Goal: Transaction & Acquisition: Purchase product/service

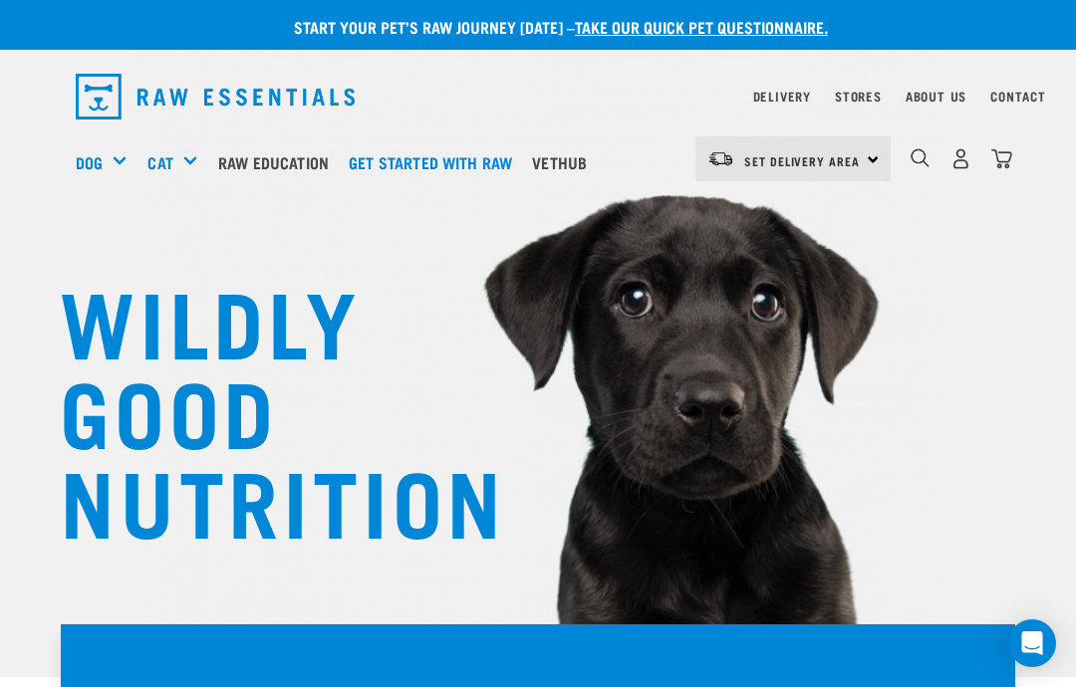
scroll to position [31, 0]
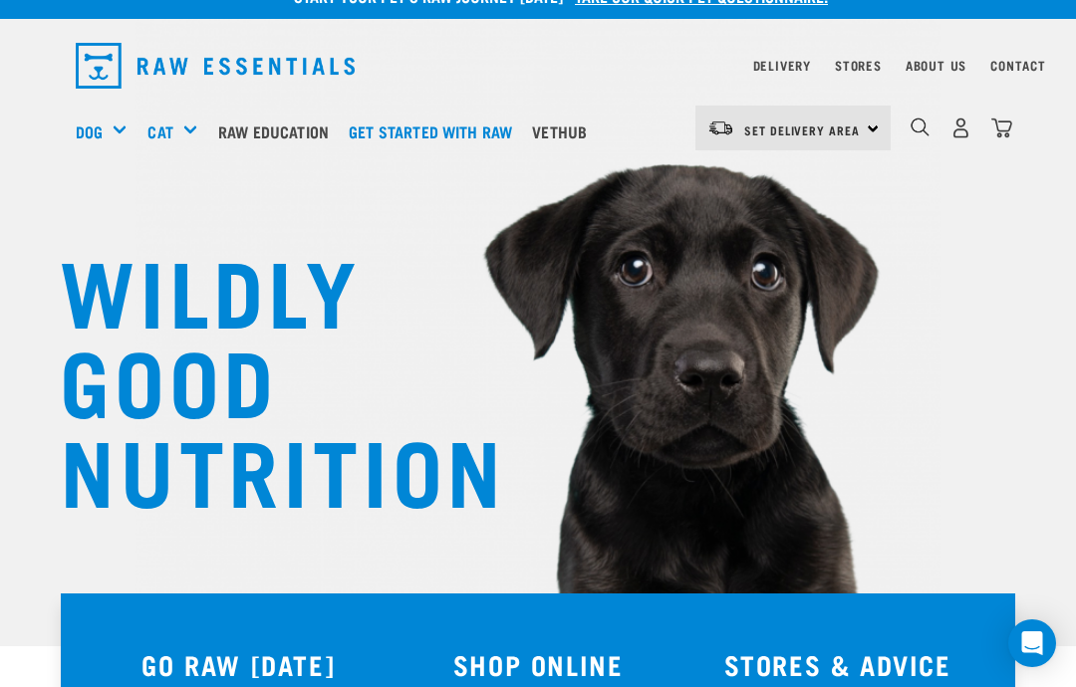
click at [833, 133] on span "Set Delivery Area" at bounding box center [802, 129] width 116 height 7
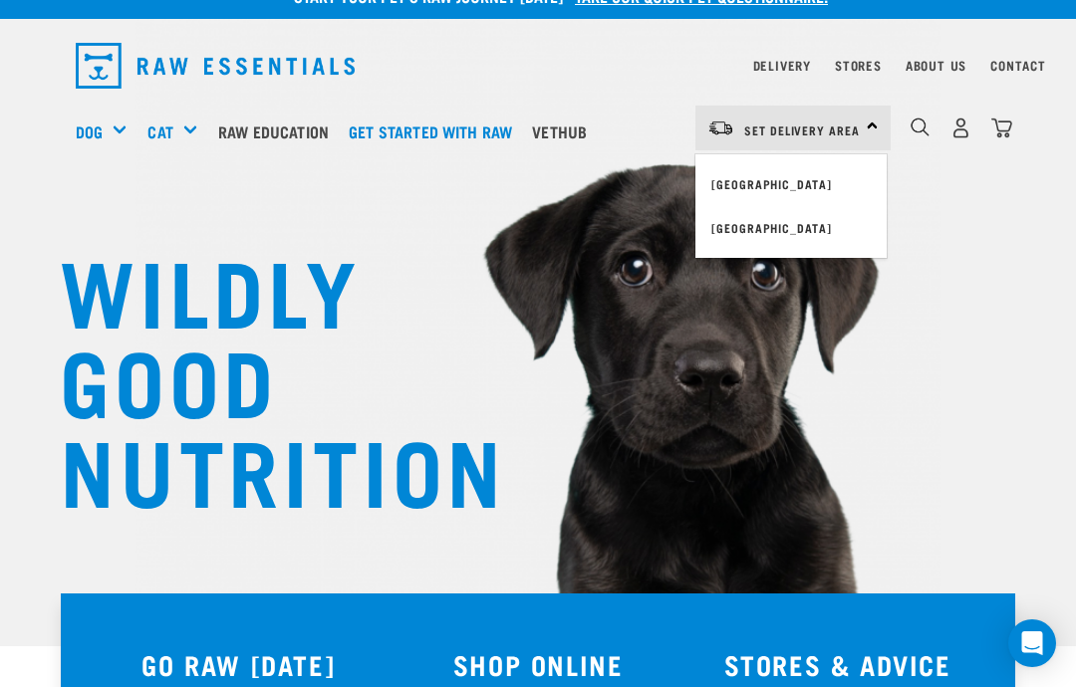
click at [526, 523] on img at bounding box center [538, 251] width 808 height 745
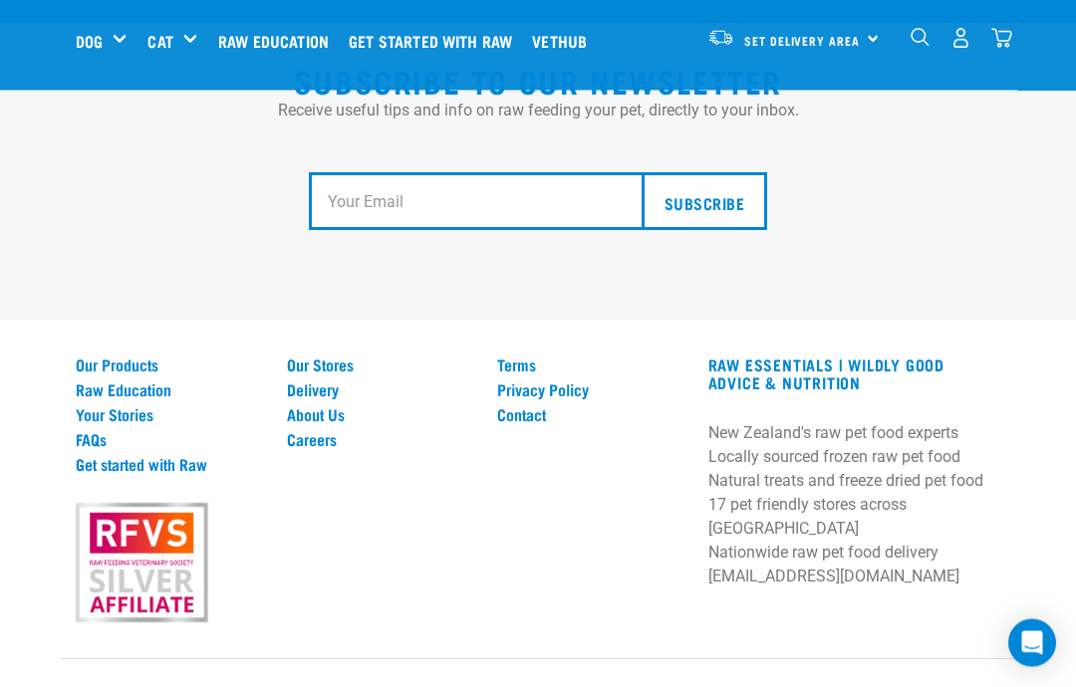
scroll to position [3655, 0]
click at [316, 448] on link "Careers" at bounding box center [380, 439] width 187 height 18
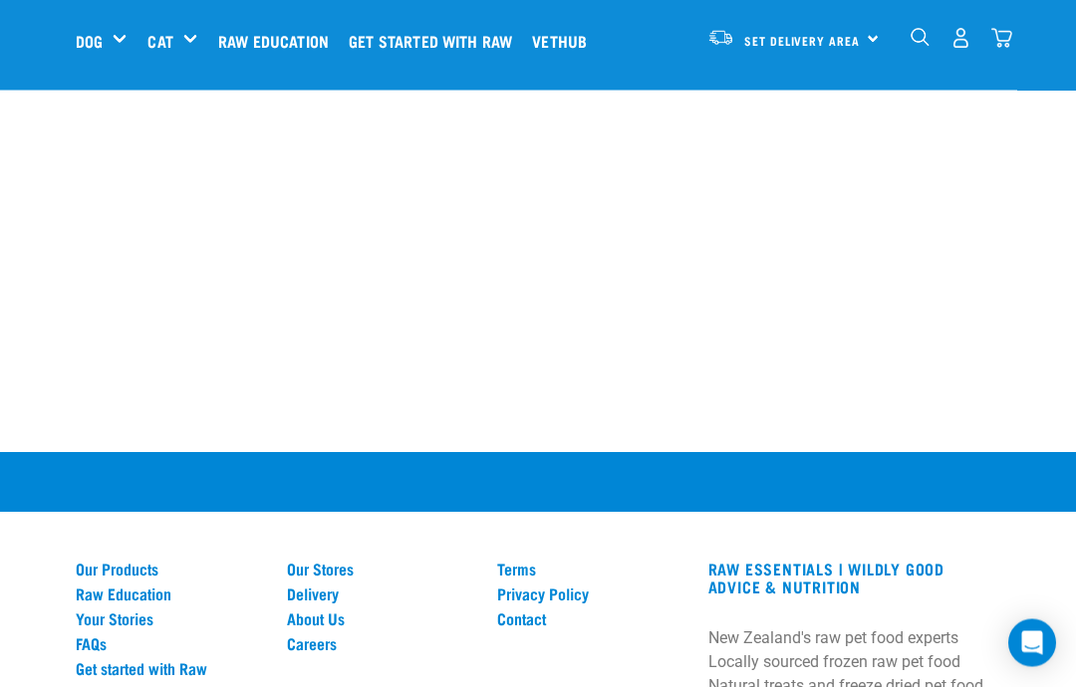
scroll to position [1240, 0]
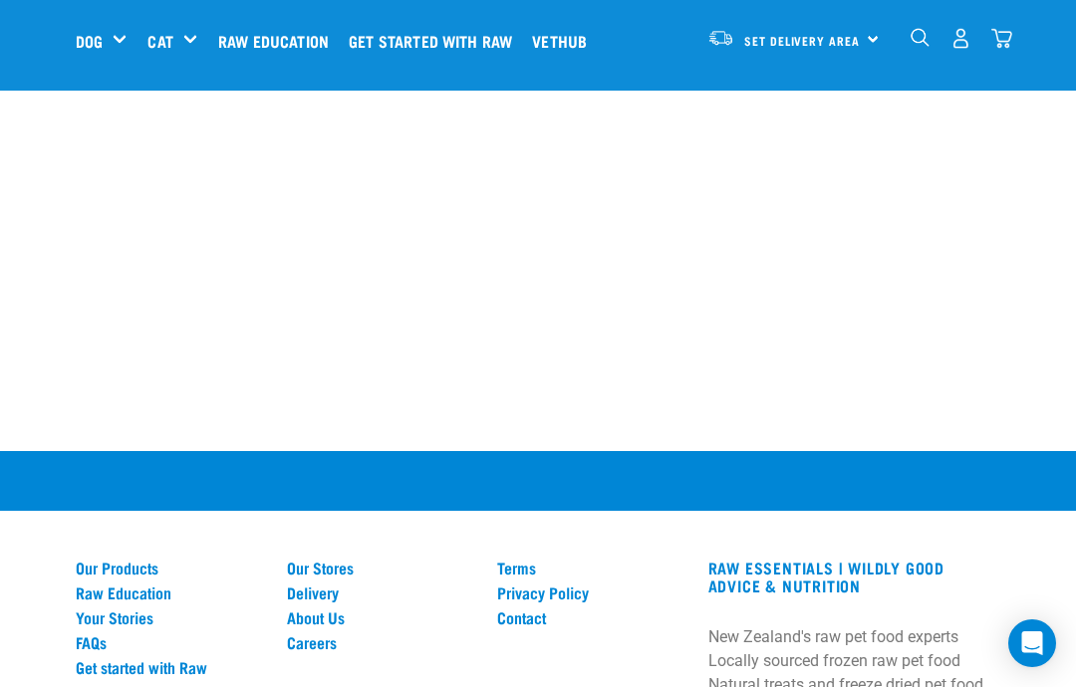
click at [155, 569] on link "Our Products" at bounding box center [169, 568] width 187 height 18
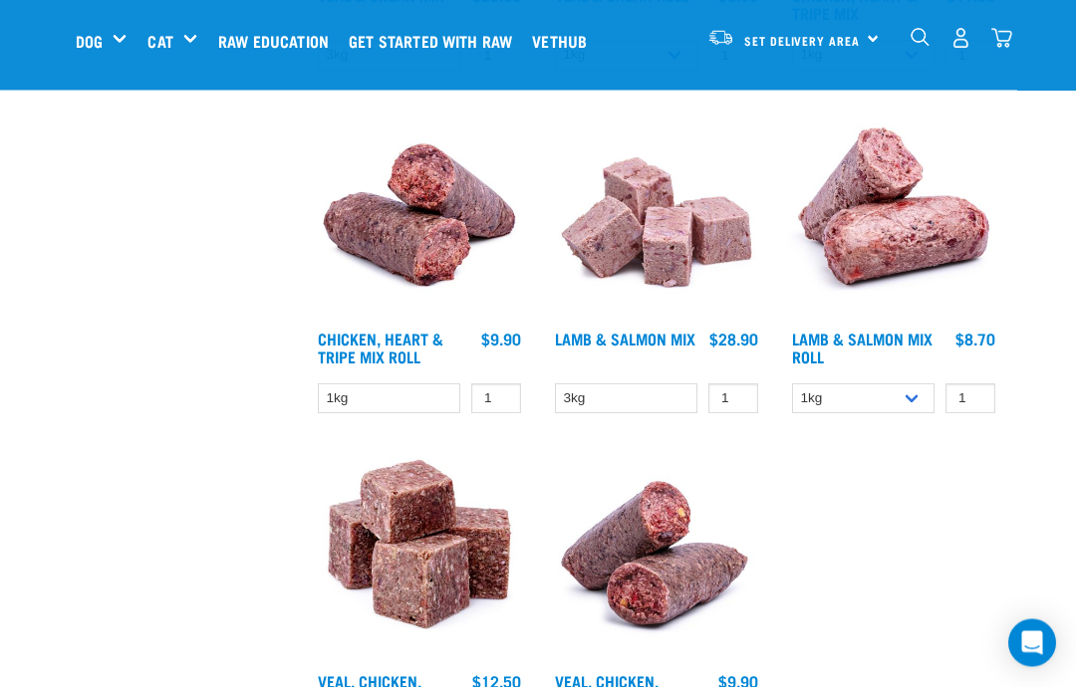
scroll to position [3543, 0]
click at [413, 337] on link "Chicken, Heart & Tripe Mix Roll" at bounding box center [380, 347] width 125 height 27
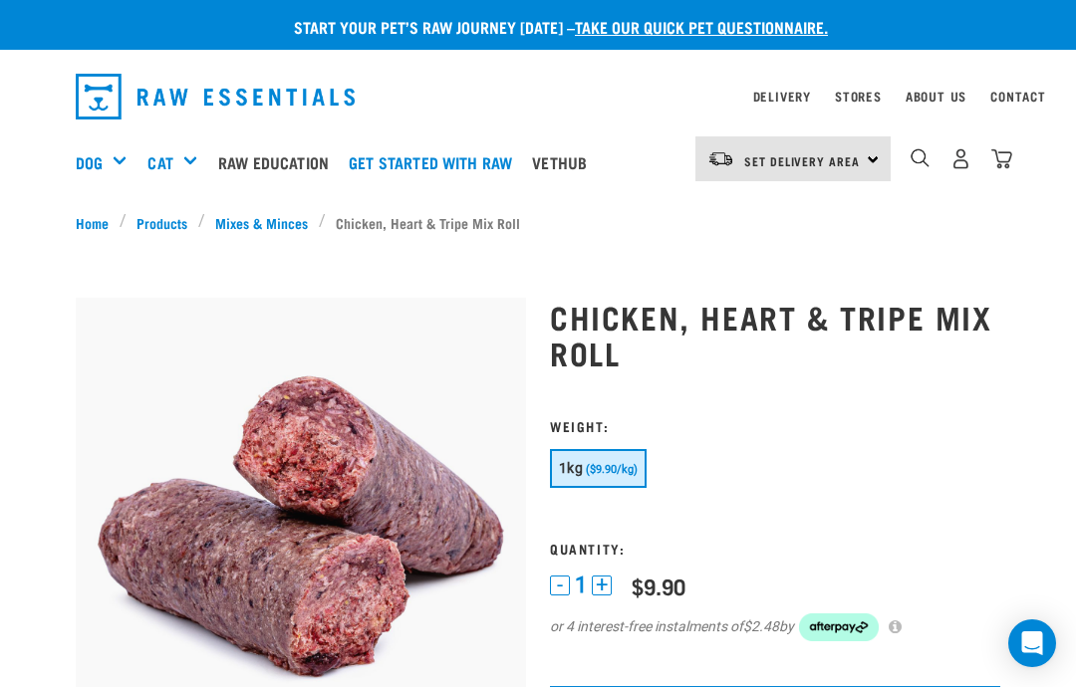
click at [0, 0] on div "Shop All Cat" at bounding box center [0, 0] width 0 height 0
